Goal: Task Accomplishment & Management: Manage account settings

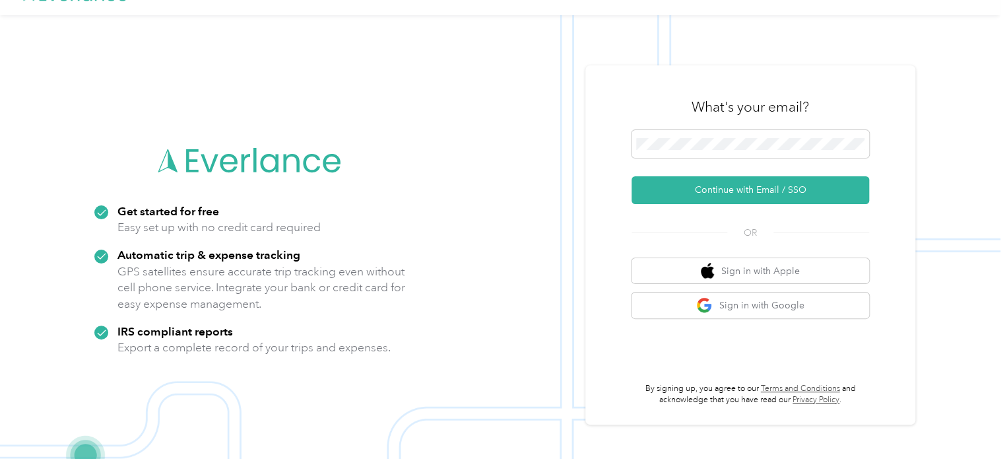
scroll to position [42, 0]
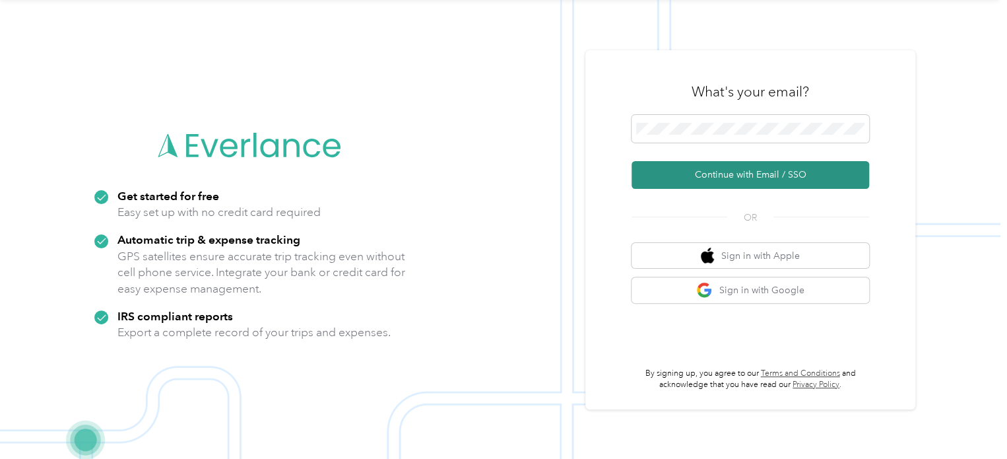
click at [705, 175] on button "Continue with Email / SSO" at bounding box center [751, 175] width 238 height 28
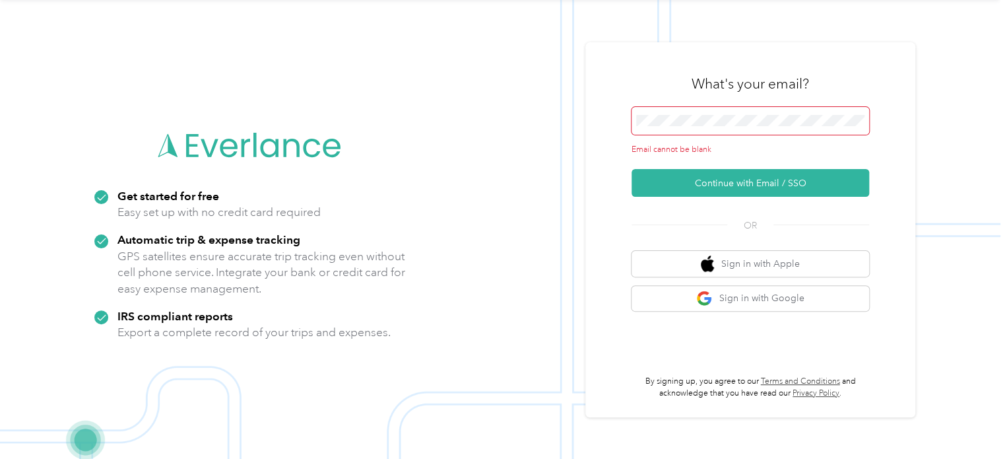
click at [692, 113] on span at bounding box center [751, 121] width 238 height 28
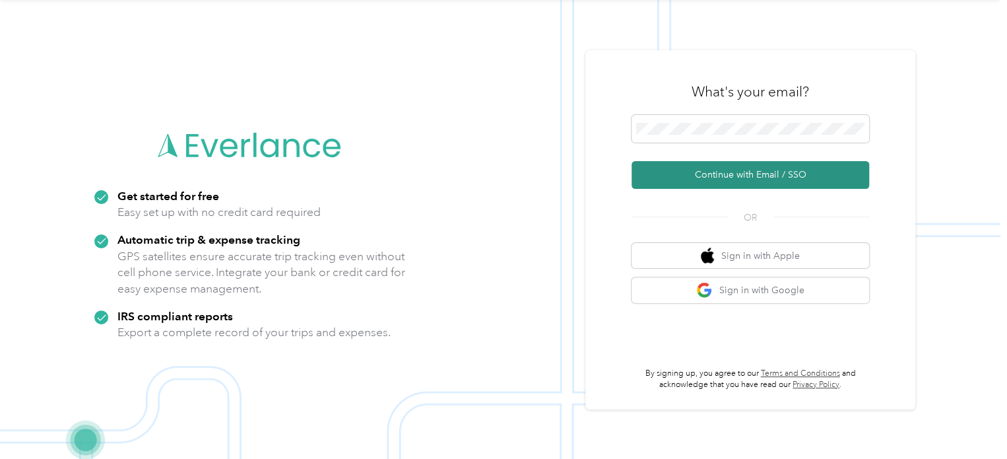
click at [707, 176] on button "Continue with Email / SSO" at bounding box center [751, 175] width 238 height 28
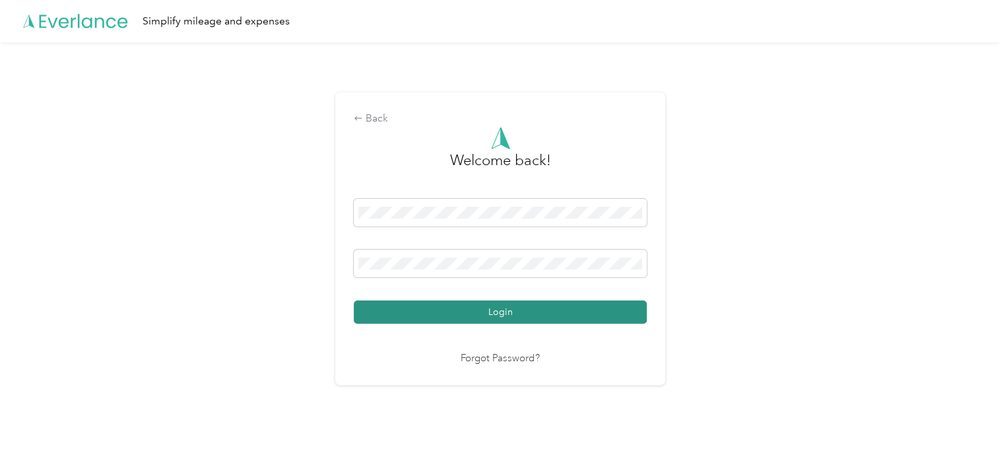
click at [531, 311] on button "Login" at bounding box center [500, 311] width 293 height 23
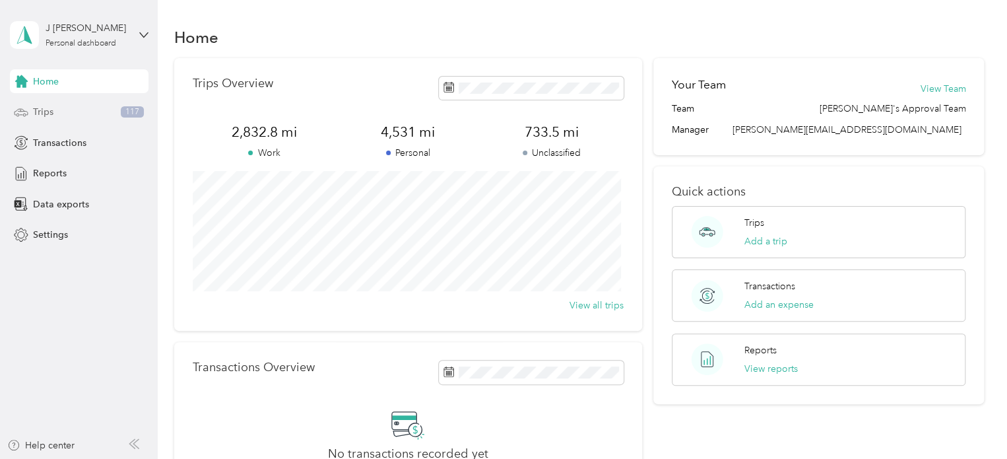
click at [38, 112] on span "Trips" at bounding box center [43, 112] width 20 height 14
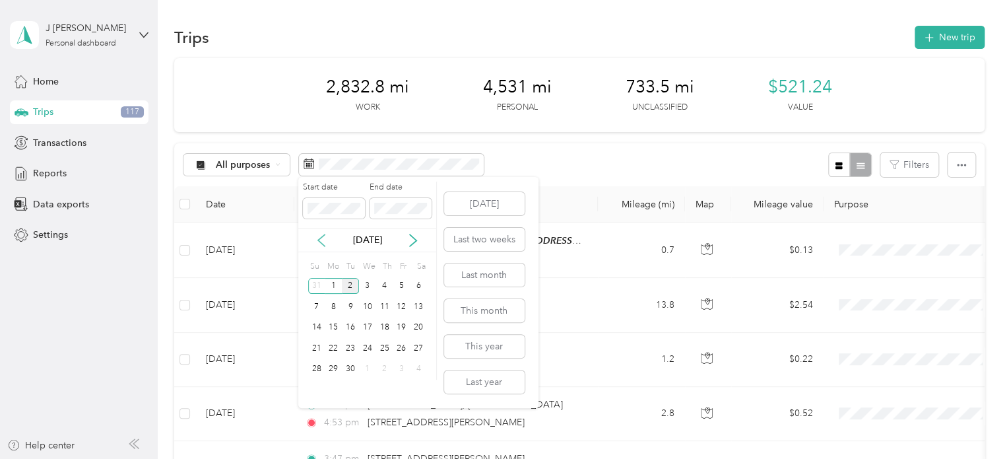
click at [323, 242] on icon at bounding box center [321, 240] width 13 height 13
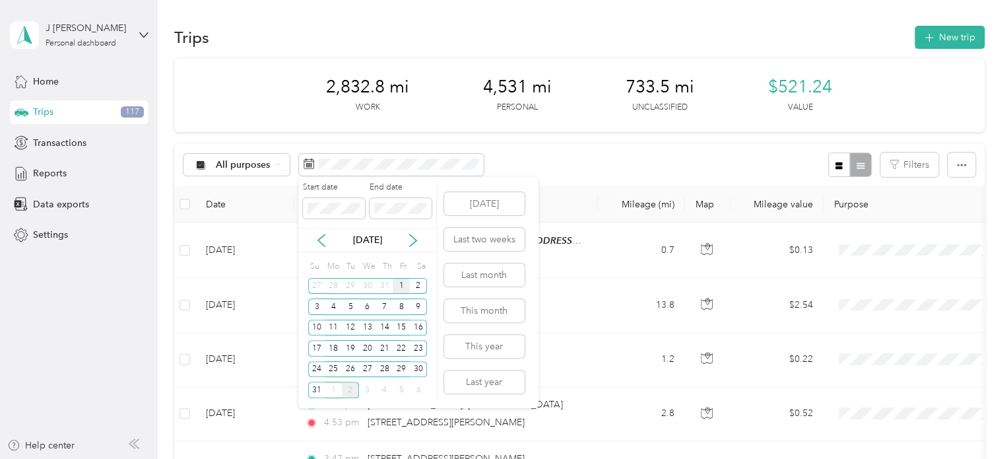
click at [399, 286] on div "1" at bounding box center [401, 286] width 17 height 16
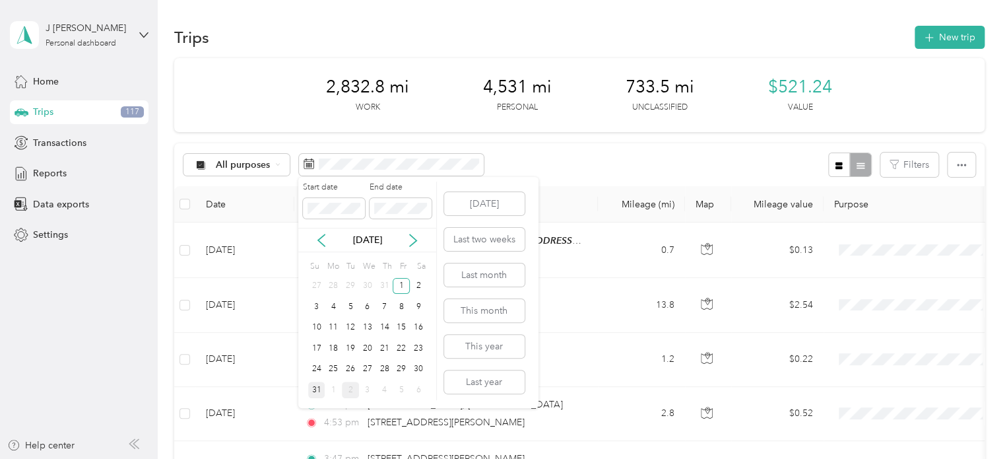
click at [315, 389] on div "31" at bounding box center [316, 389] width 17 height 16
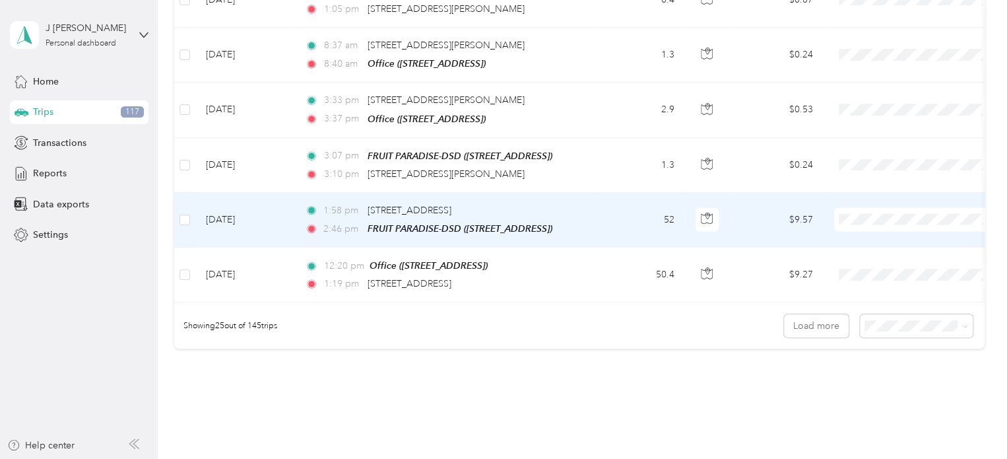
scroll to position [1320, 0]
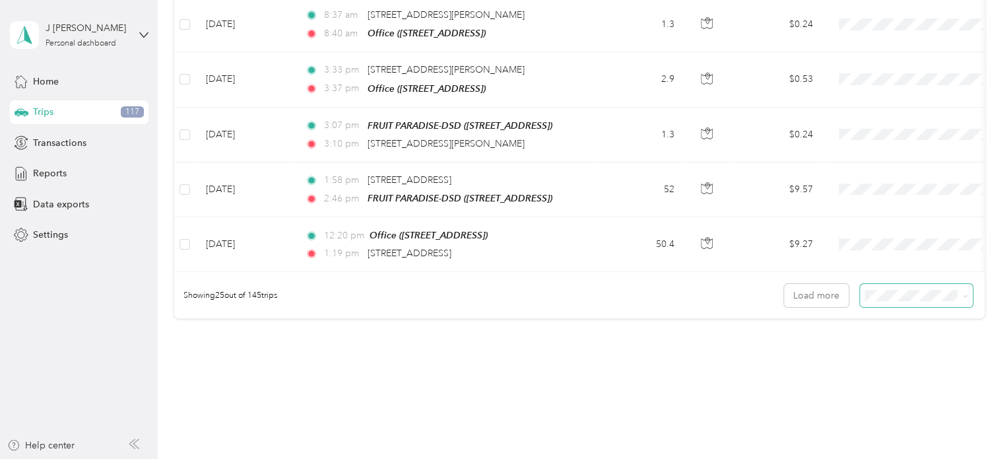
click at [962, 293] on icon at bounding box center [965, 296] width 6 height 6
click at [878, 359] on div "100 per load" at bounding box center [913, 359] width 94 height 14
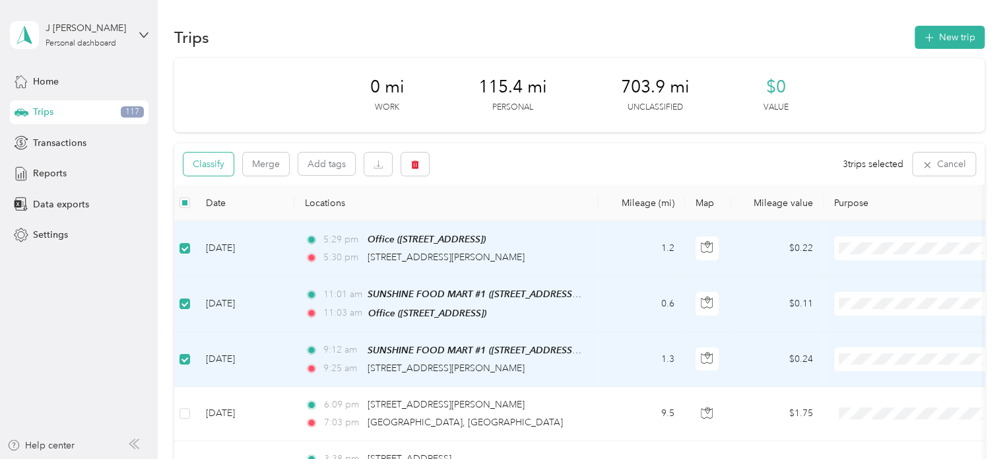
click at [209, 166] on button "Classify" at bounding box center [208, 163] width 50 height 23
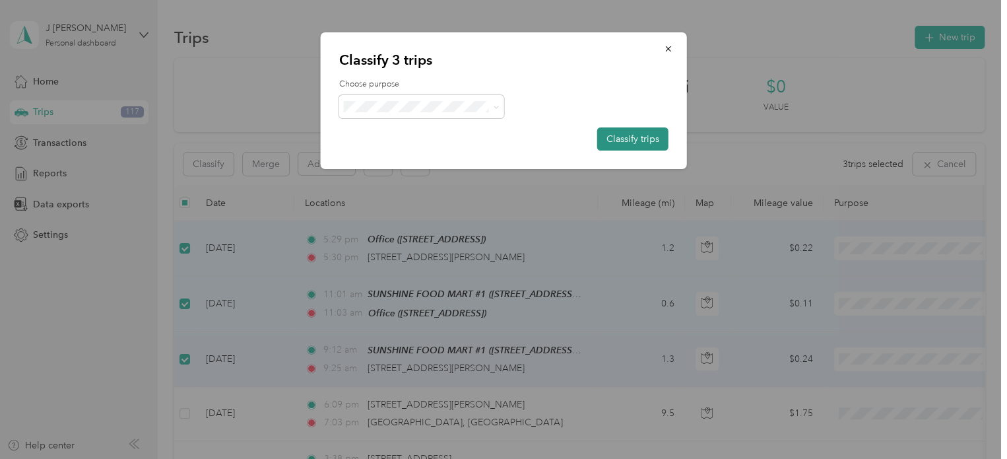
click at [634, 135] on button "Classify trips" at bounding box center [632, 138] width 71 height 23
click at [500, 110] on span at bounding box center [421, 106] width 165 height 23
click at [495, 105] on icon at bounding box center [496, 107] width 6 height 6
click at [393, 154] on span "Personal" at bounding box center [433, 150] width 123 height 14
click at [639, 142] on button "Classify trips" at bounding box center [632, 138] width 71 height 23
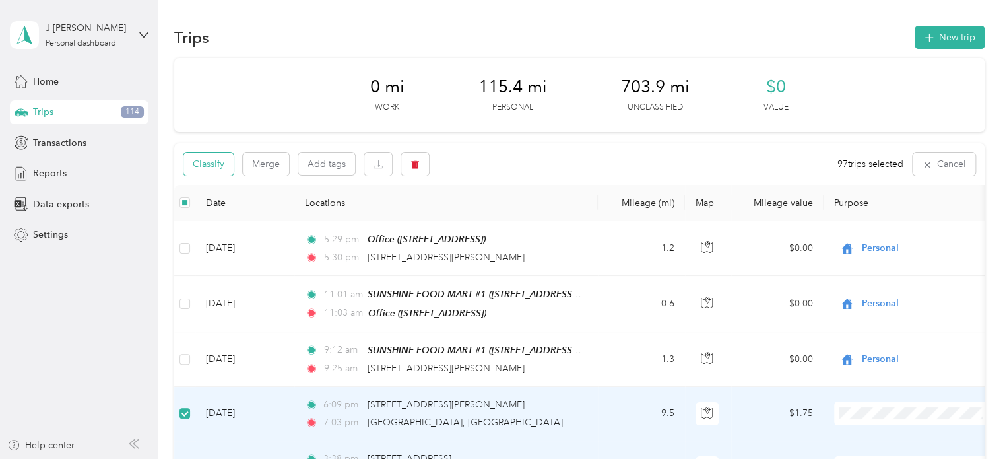
click at [201, 162] on button "Classify" at bounding box center [208, 163] width 50 height 23
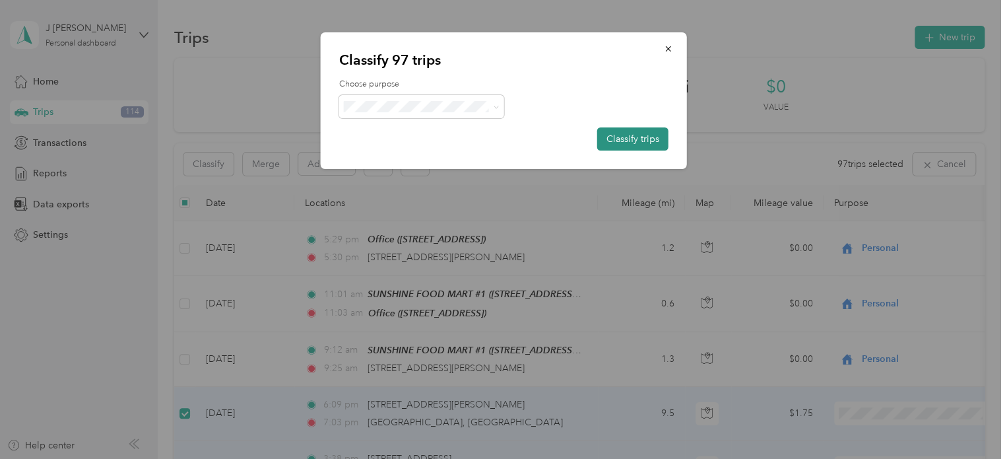
click at [631, 137] on button "Classify trips" at bounding box center [632, 138] width 71 height 23
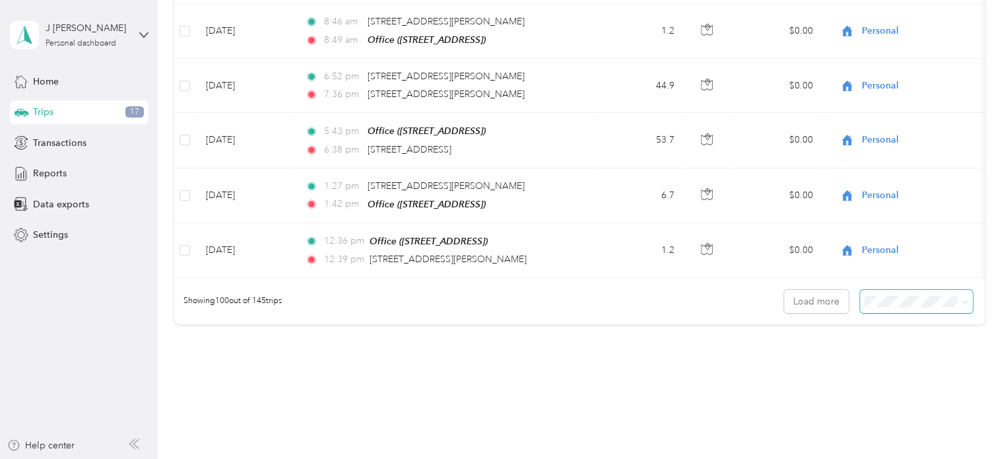
scroll to position [5416, 0]
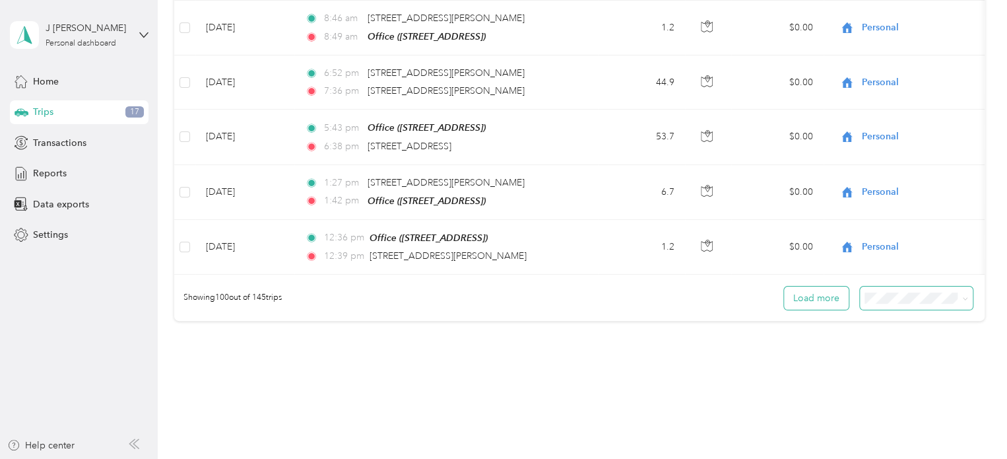
click at [808, 286] on button "Load more" at bounding box center [816, 297] width 65 height 23
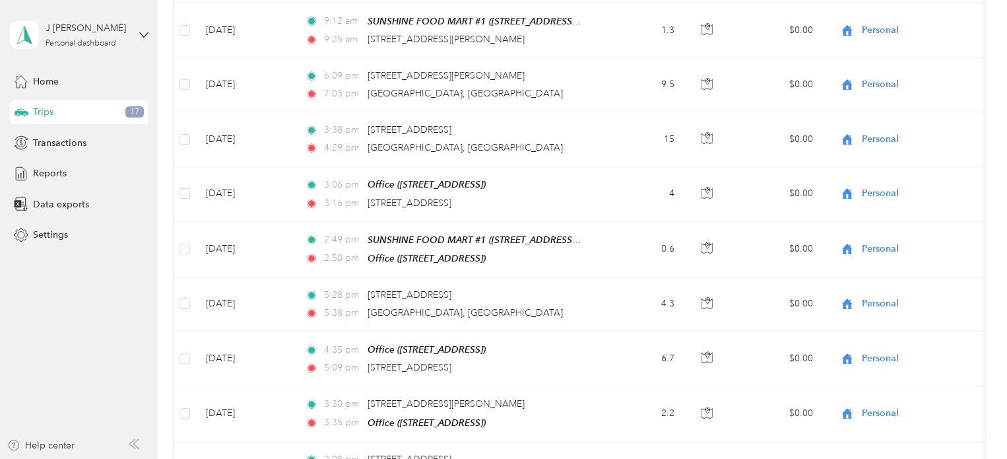
scroll to position [0, 0]
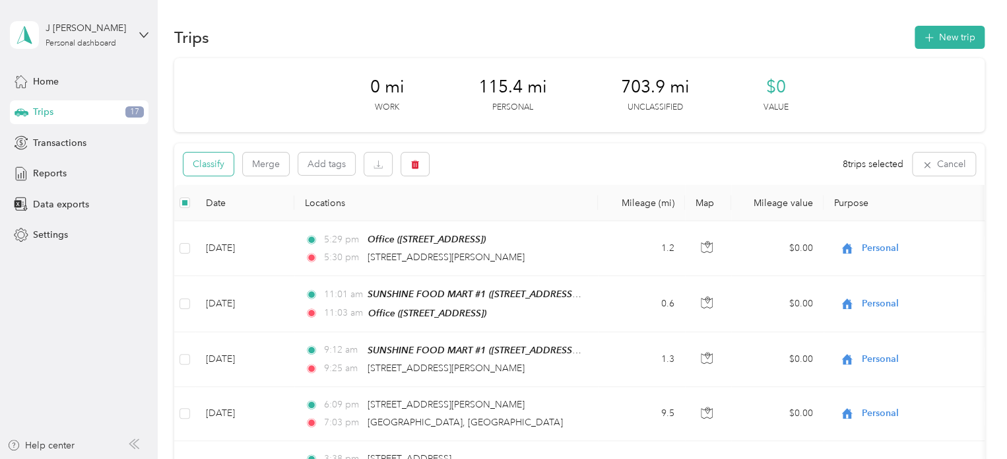
click at [200, 163] on button "Classify" at bounding box center [208, 163] width 50 height 23
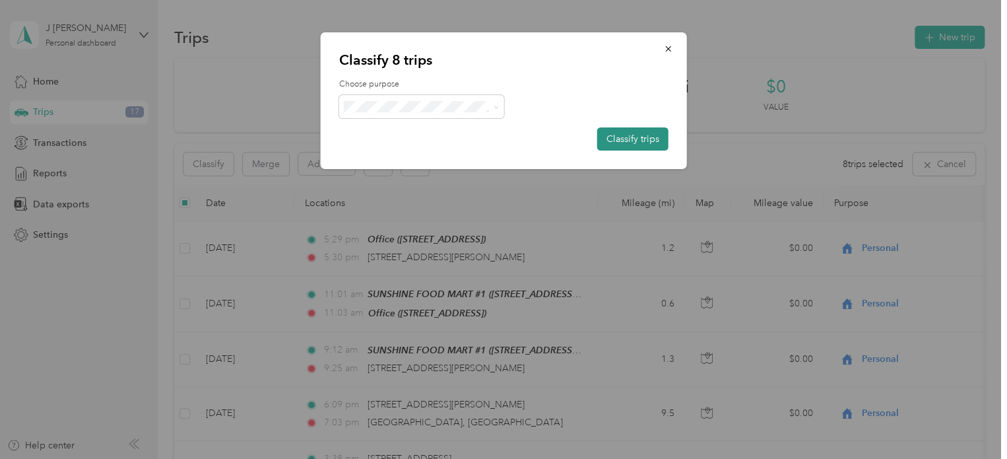
click at [635, 144] on button "Classify trips" at bounding box center [632, 138] width 71 height 23
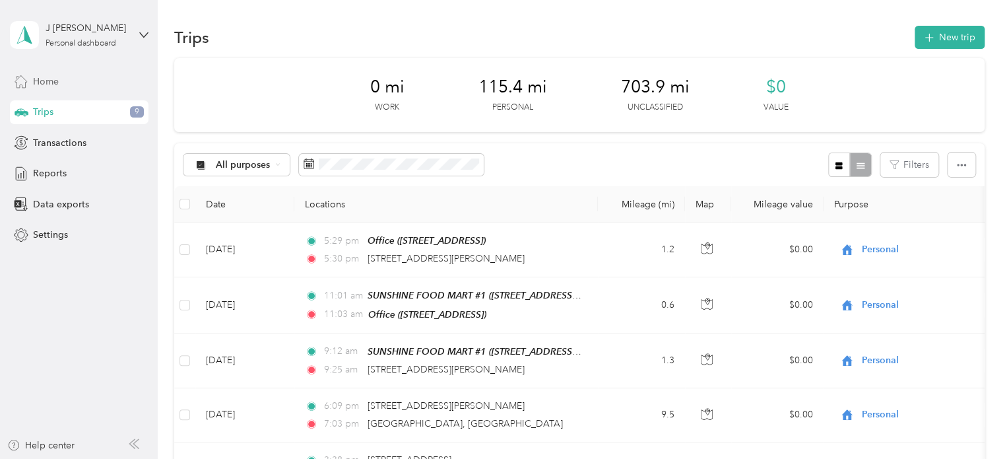
click at [49, 82] on span "Home" at bounding box center [46, 82] width 26 height 14
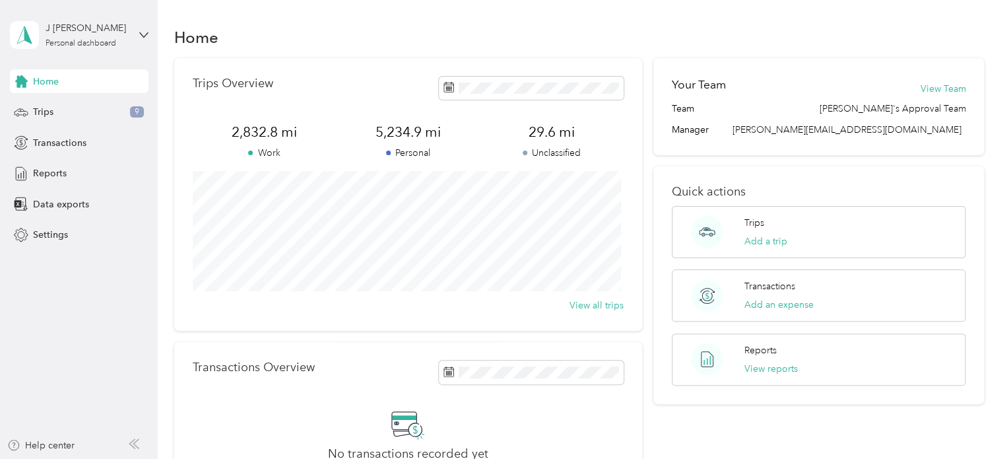
click at [547, 128] on span "29.6 mi" at bounding box center [552, 132] width 144 height 18
click at [40, 112] on span "Trips" at bounding box center [43, 112] width 20 height 14
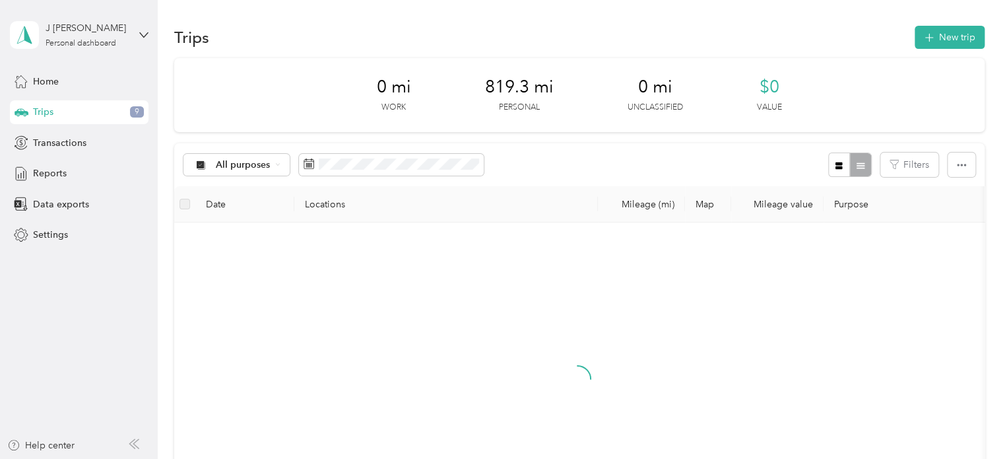
click at [135, 112] on span "9" at bounding box center [137, 112] width 14 height 12
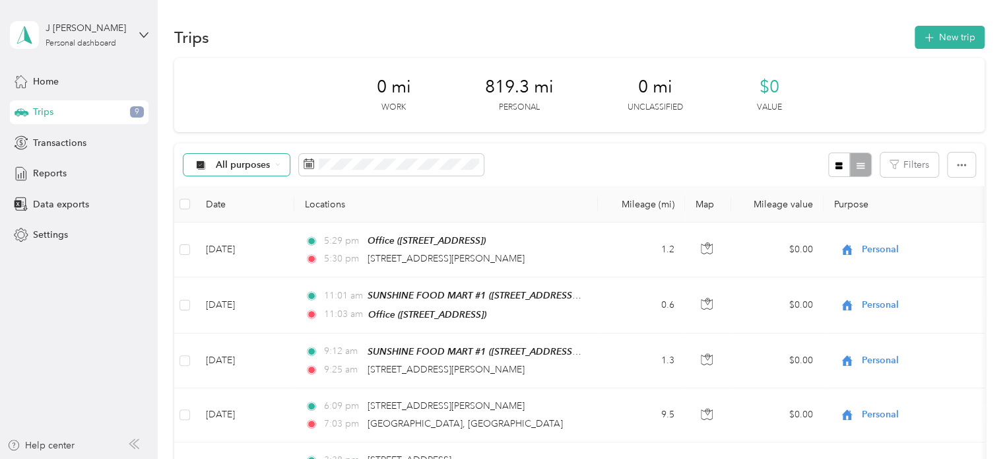
click at [278, 163] on icon at bounding box center [277, 164] width 5 height 5
click at [230, 213] on li "Unclassified" at bounding box center [251, 210] width 136 height 23
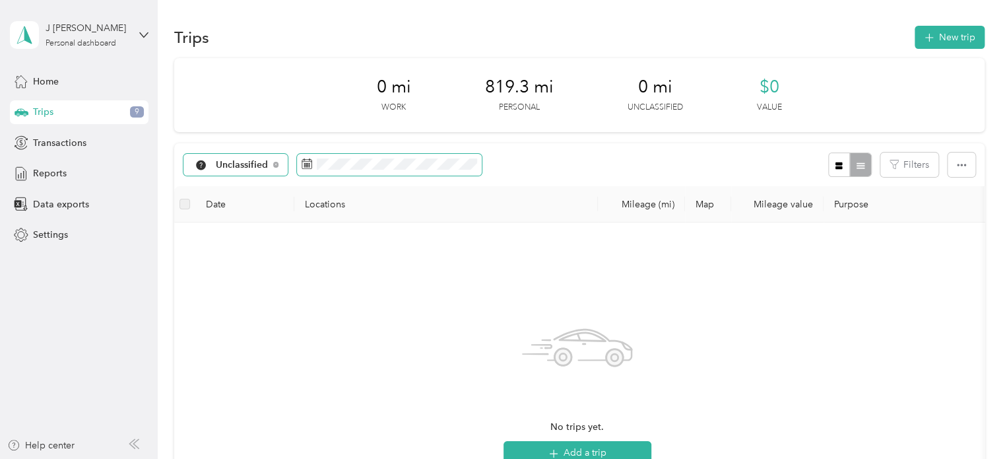
click at [311, 166] on icon at bounding box center [307, 163] width 10 height 9
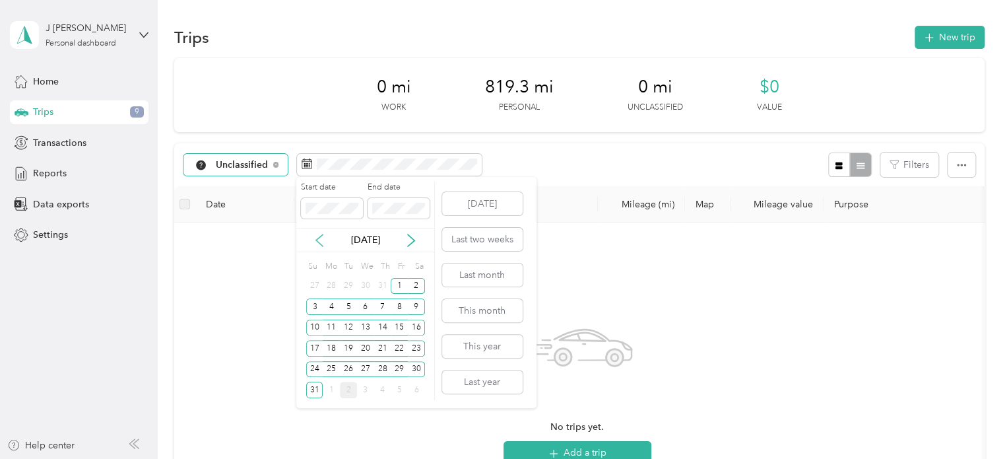
click at [315, 240] on icon at bounding box center [319, 240] width 13 height 13
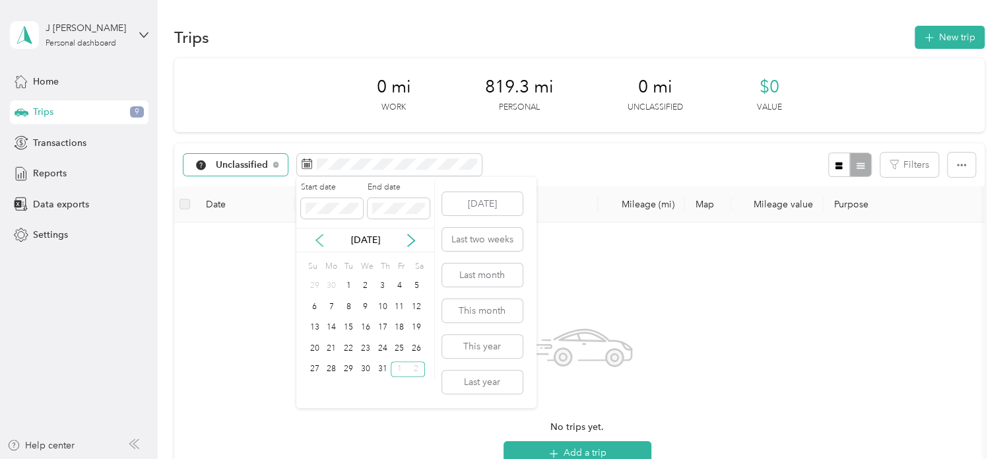
click at [315, 240] on icon at bounding box center [319, 240] width 13 height 13
click at [316, 240] on icon at bounding box center [319, 240] width 7 height 12
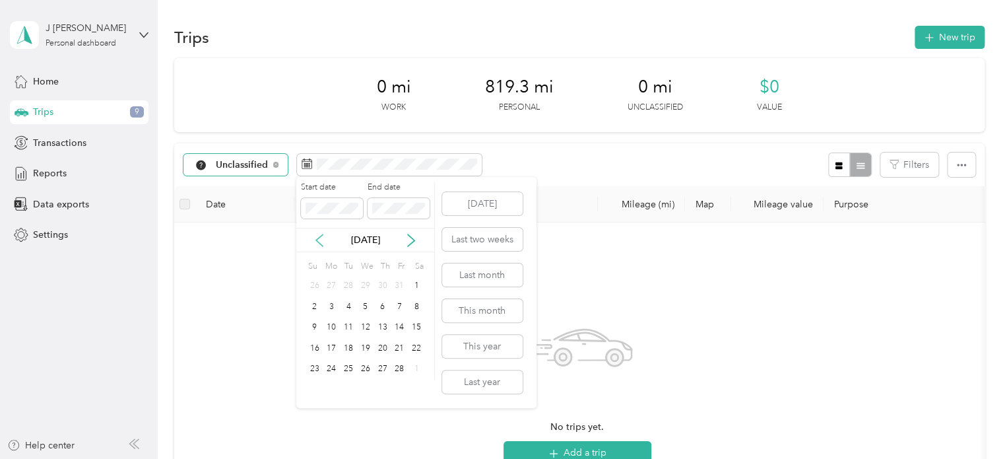
click at [316, 240] on icon at bounding box center [319, 240] width 13 height 13
click at [363, 284] on div "1" at bounding box center [365, 286] width 17 height 16
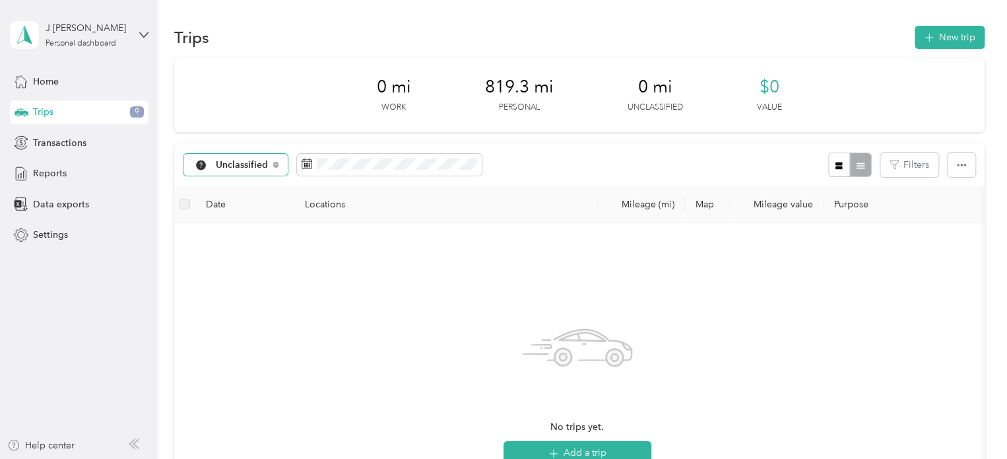
drag, startPoint x: 744, startPoint y: 324, endPoint x: 747, endPoint y: 309, distance: 15.4
click at [747, 322] on div "No trips yet. Add a trip" at bounding box center [577, 390] width 785 height 314
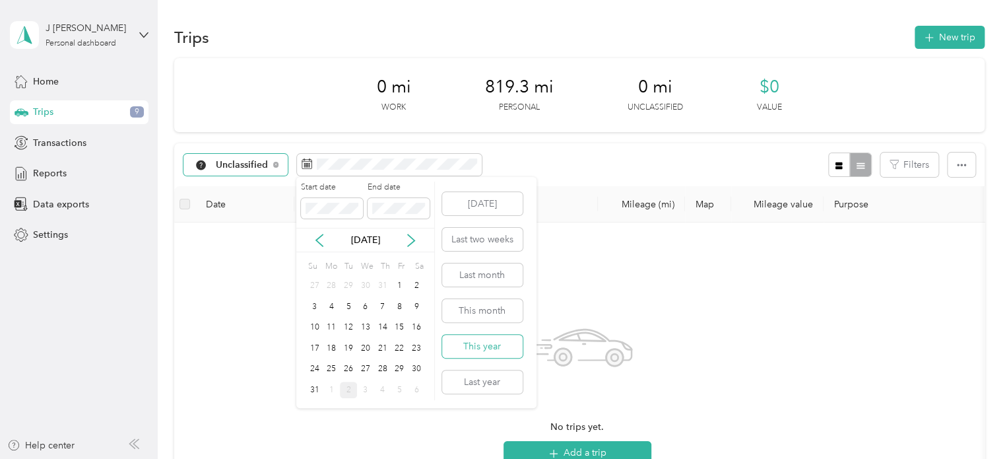
click at [470, 345] on button "This year" at bounding box center [482, 346] width 81 height 23
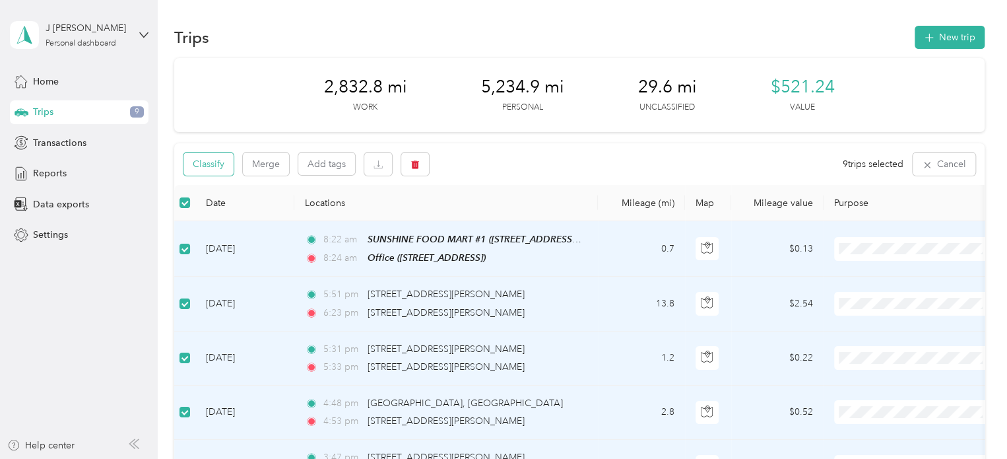
click at [201, 164] on button "Classify" at bounding box center [208, 163] width 50 height 23
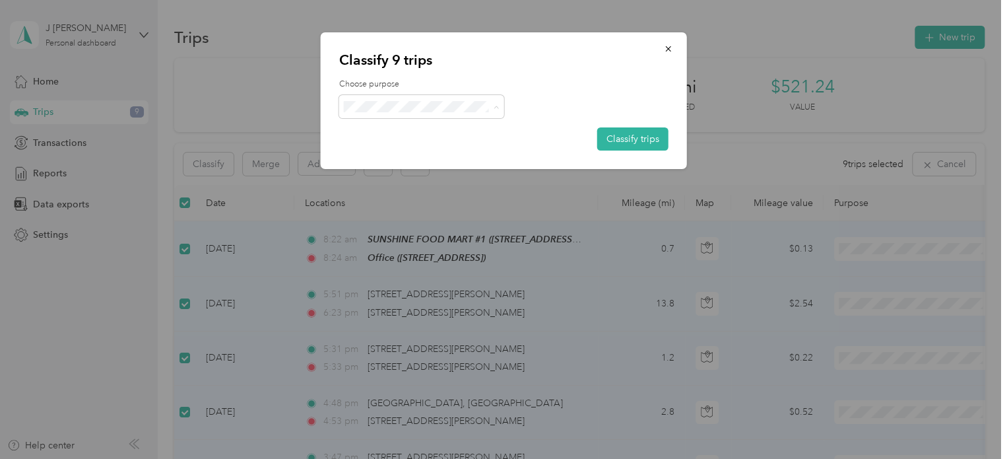
click at [393, 155] on li "Personal" at bounding box center [421, 154] width 165 height 23
click at [633, 139] on button "Classify trips" at bounding box center [632, 138] width 71 height 23
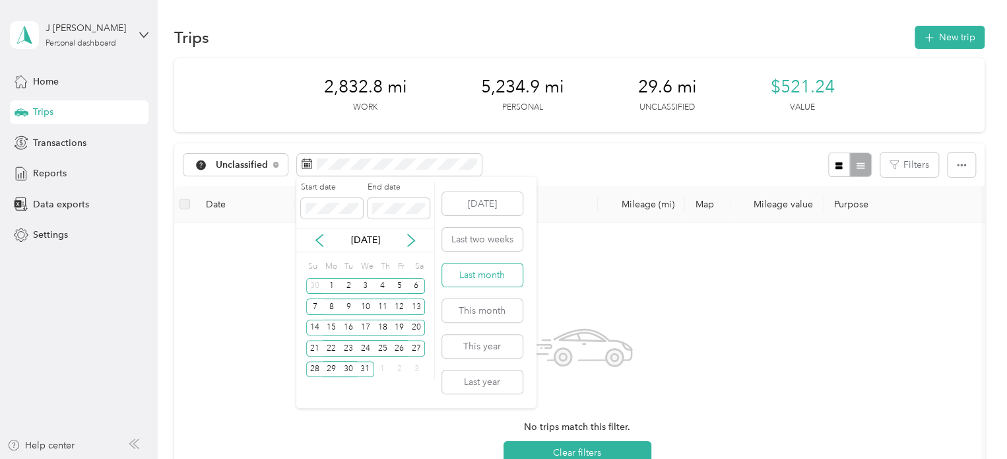
click at [459, 273] on button "Last month" at bounding box center [482, 274] width 81 height 23
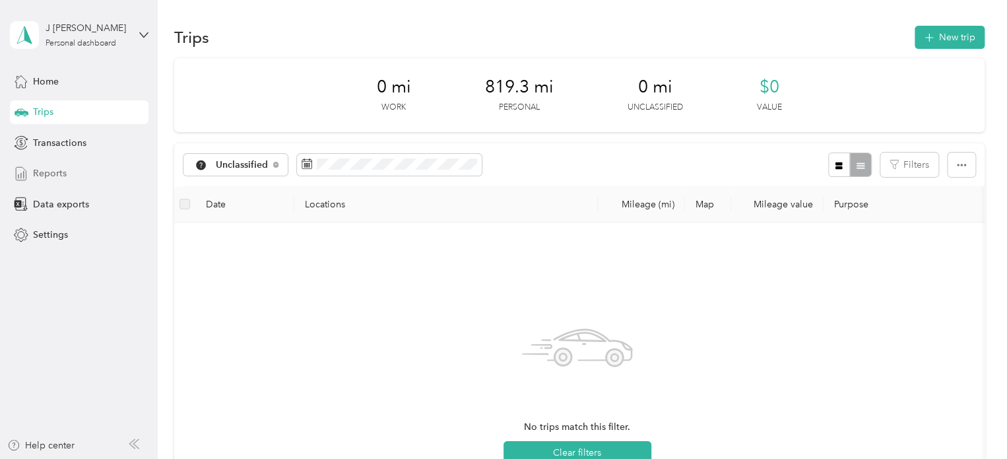
click at [55, 174] on span "Reports" at bounding box center [50, 173] width 34 height 14
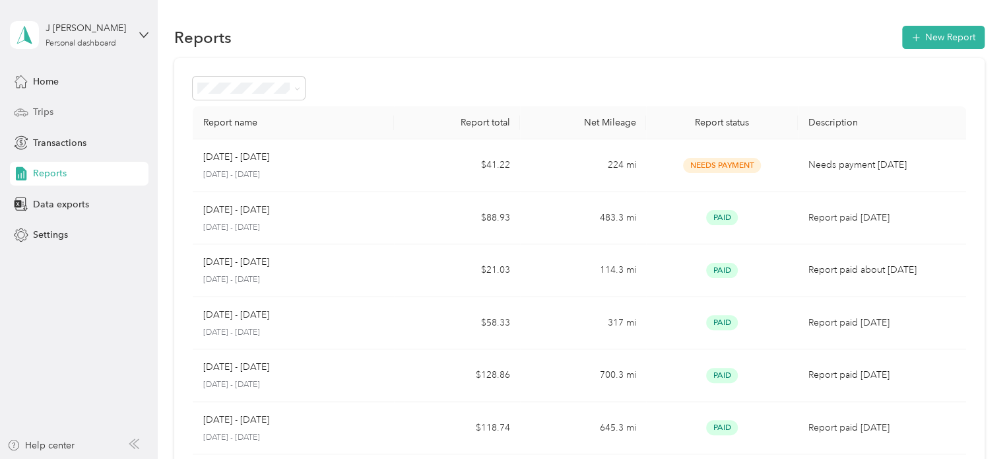
click at [51, 113] on span "Trips" at bounding box center [43, 112] width 20 height 14
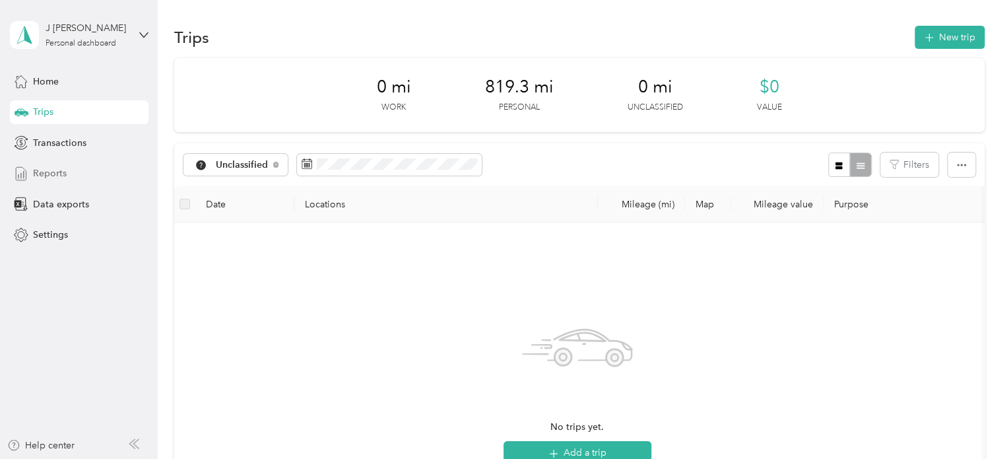
click at [60, 174] on span "Reports" at bounding box center [50, 173] width 34 height 14
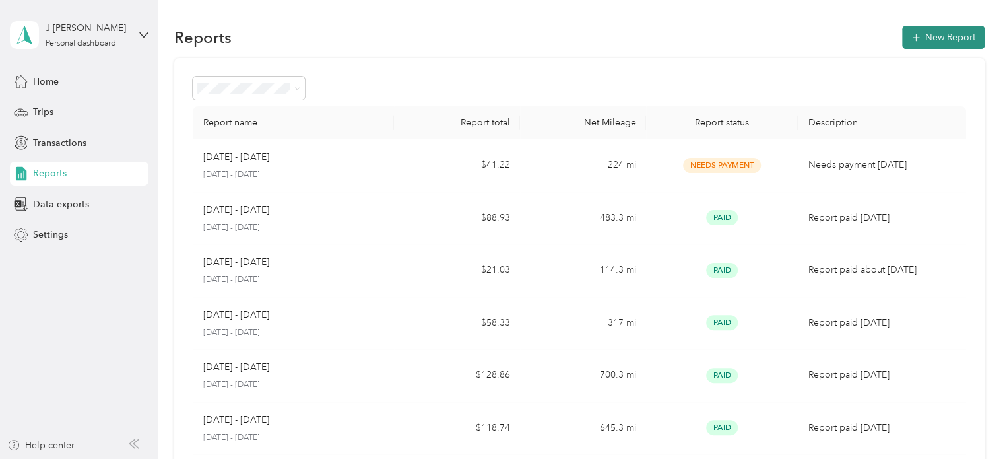
click at [945, 33] on button "New Report" at bounding box center [943, 37] width 82 height 23
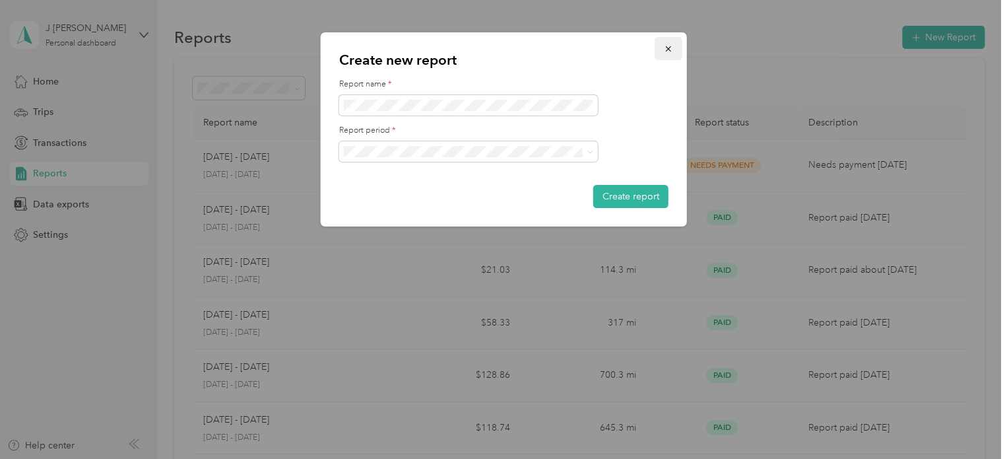
click at [665, 43] on span "button" at bounding box center [668, 48] width 9 height 11
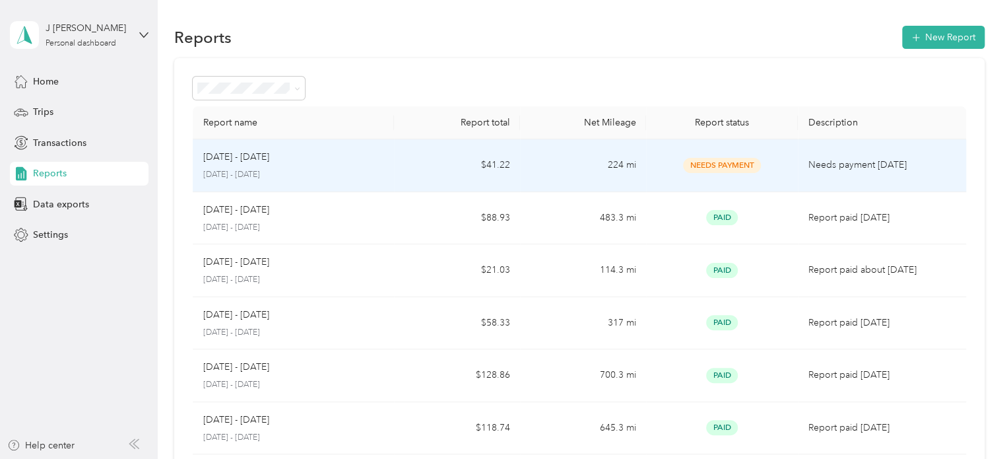
click at [483, 164] on td "$41.22" at bounding box center [457, 165] width 126 height 53
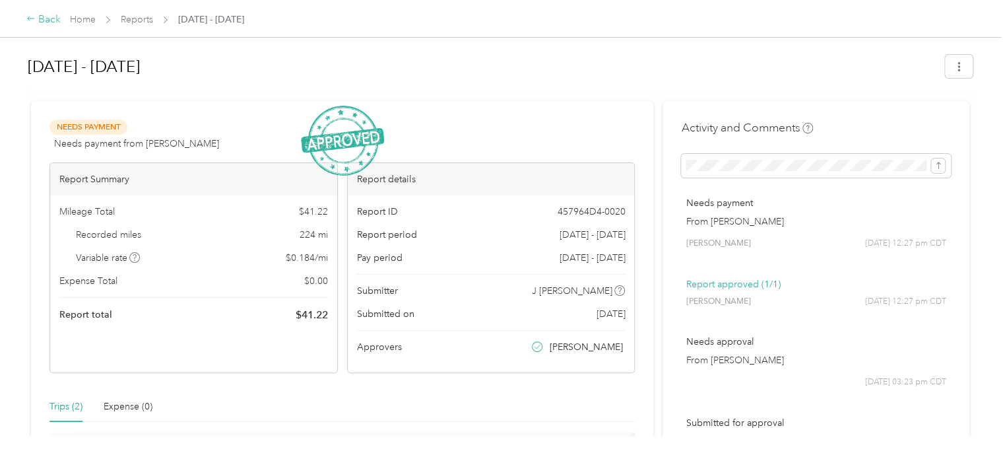
click at [42, 20] on div "Back" at bounding box center [43, 20] width 34 height 16
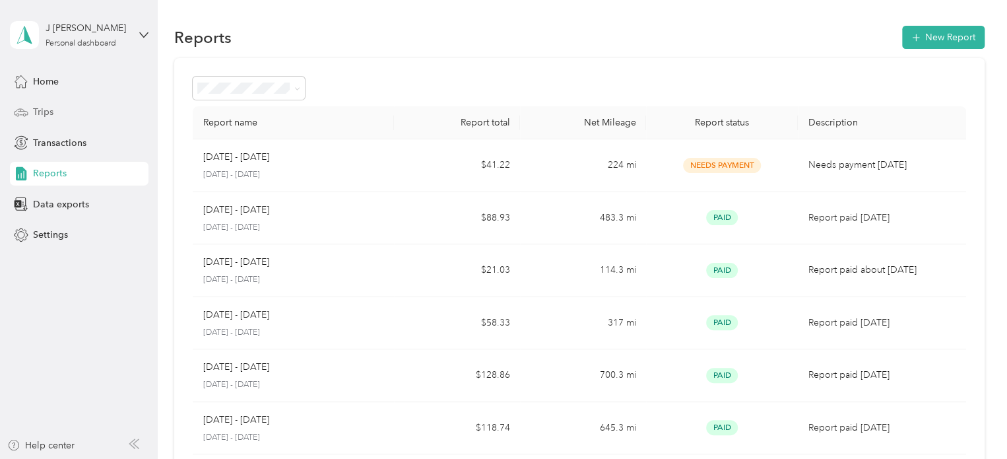
click at [42, 108] on span "Trips" at bounding box center [43, 112] width 20 height 14
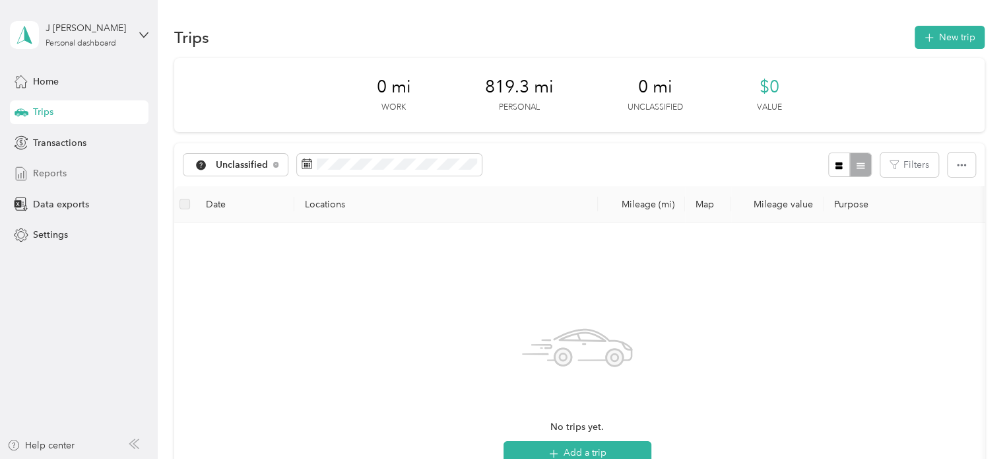
drag, startPoint x: 42, startPoint y: 171, endPoint x: 59, endPoint y: 171, distance: 16.5
click at [44, 171] on span "Reports" at bounding box center [50, 173] width 34 height 14
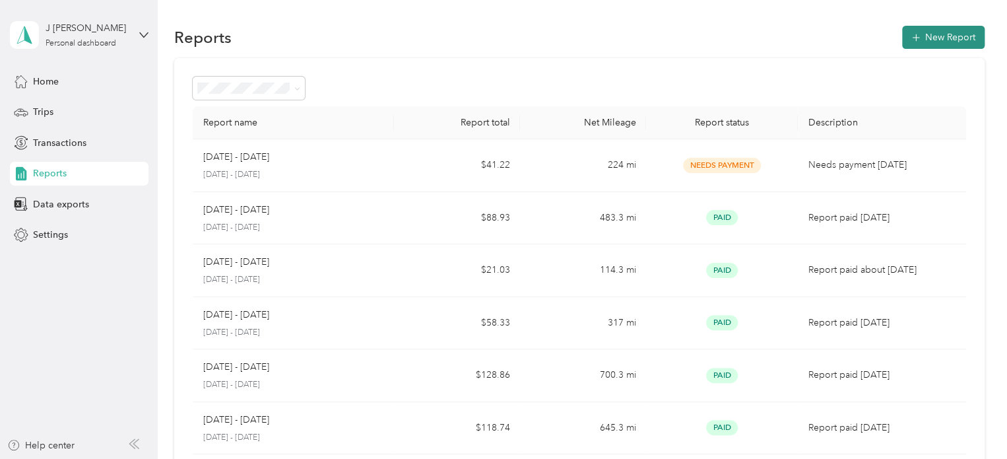
click at [938, 39] on button "New Report" at bounding box center [943, 37] width 82 height 23
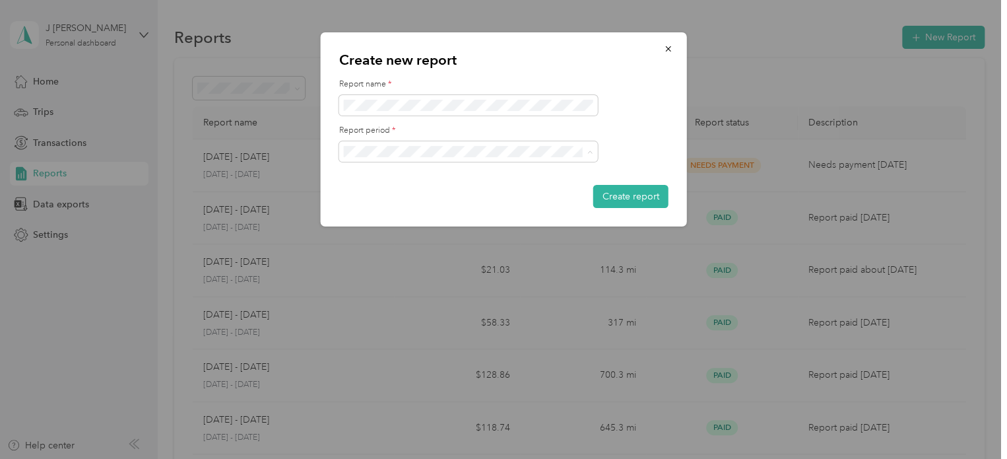
click at [395, 200] on li "[DATE] - [DATE]" at bounding box center [468, 197] width 259 height 23
click at [623, 200] on button "Create report" at bounding box center [630, 196] width 75 height 23
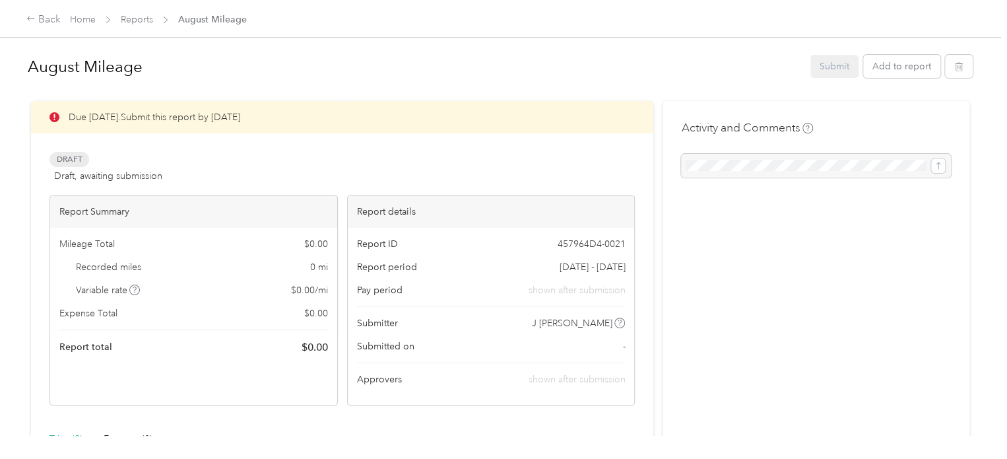
click at [830, 61] on div "Submit Add to report" at bounding box center [891, 66] width 162 height 23
click at [803, 302] on div "Activity and Comments" at bounding box center [816, 416] width 307 height 631
click at [835, 69] on div "Submit Add to report" at bounding box center [891, 66] width 162 height 23
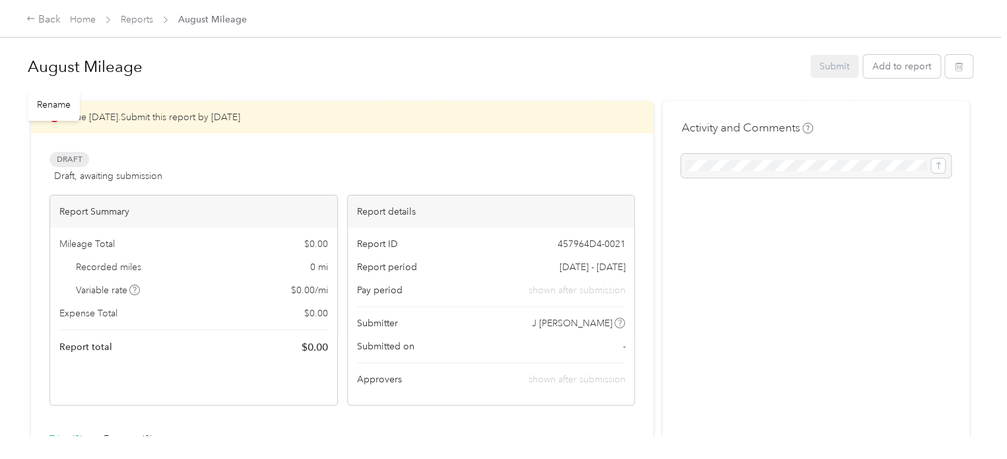
click at [227, 73] on h1 "August Mileage" at bounding box center [414, 67] width 773 height 32
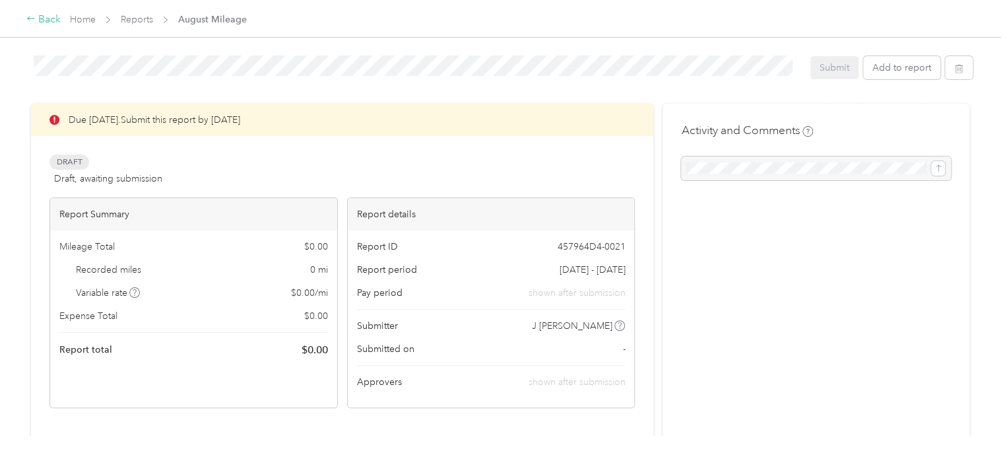
click at [34, 16] on icon at bounding box center [30, 18] width 9 height 9
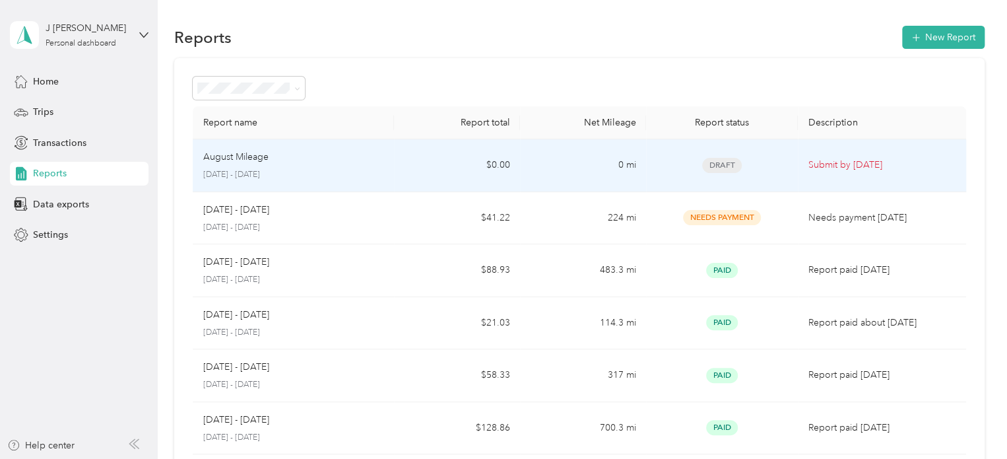
click at [228, 155] on p "August Mileage" at bounding box center [235, 157] width 65 height 15
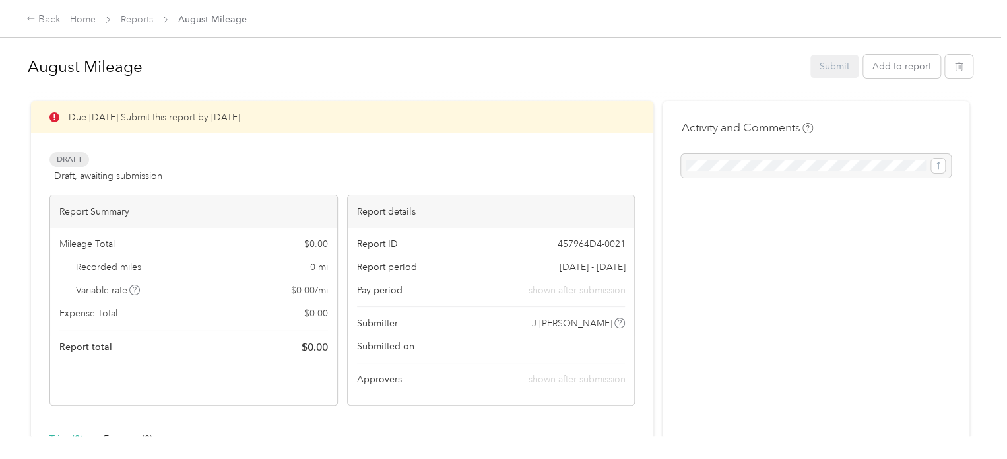
click at [130, 118] on div "Due [DATE]. Submit this report by [DATE]" at bounding box center [342, 117] width 622 height 32
click at [69, 160] on span "Draft" at bounding box center [69, 159] width 40 height 15
click at [940, 168] on div at bounding box center [816, 166] width 270 height 24
click at [819, 230] on div "Activity and Comments" at bounding box center [816, 416] width 307 height 631
click at [825, 69] on div "Submit Add to report" at bounding box center [891, 66] width 162 height 23
